Goal: Check status: Check status

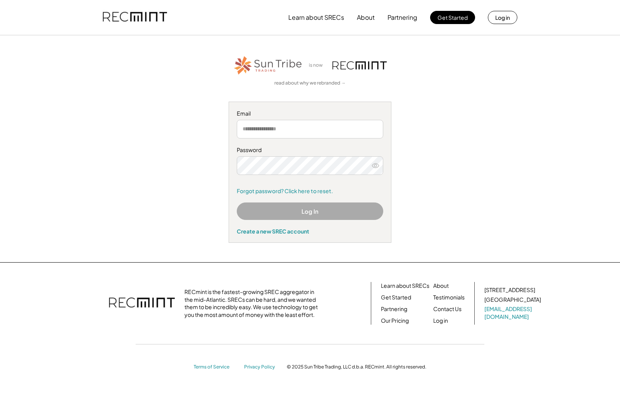
type input "**********"
click at [298, 207] on button "Log In" at bounding box center [310, 210] width 147 height 17
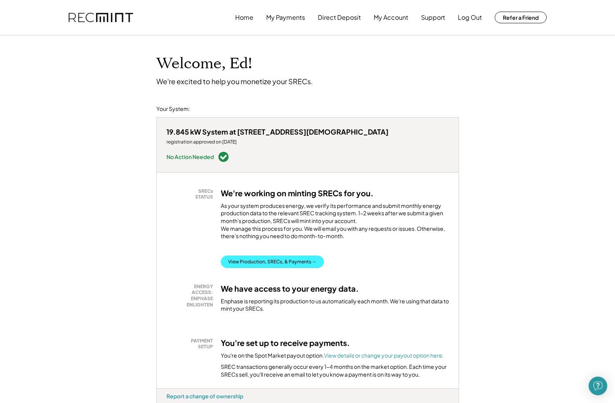
click at [281, 257] on button "View Production, SRECs, & Payments →" at bounding box center [272, 262] width 103 height 12
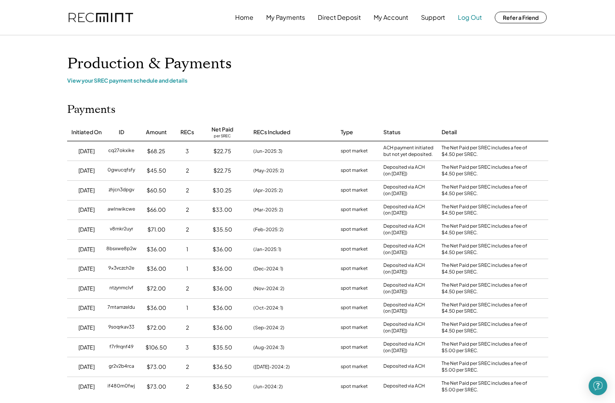
click at [476, 17] on button "Log Out" at bounding box center [470, 18] width 24 height 16
